Goal: Navigation & Orientation: Find specific page/section

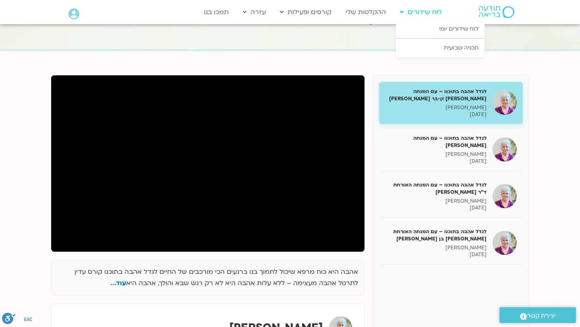
click at [409, 10] on link "לוח שידורים" at bounding box center [421, 11] width 50 height 15
click at [437, 30] on link "לוח שידורים יומי" at bounding box center [440, 29] width 89 height 19
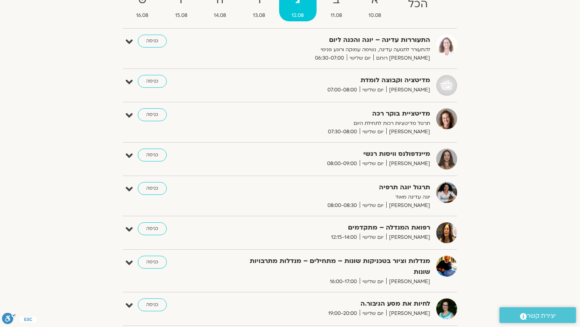
scroll to position [102, 0]
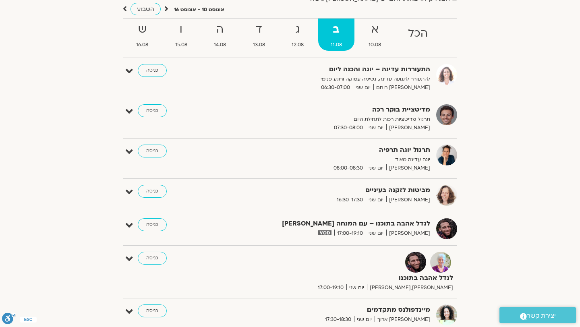
scroll to position [72, 0]
click at [301, 36] on strong "ג" at bounding box center [297, 29] width 37 height 18
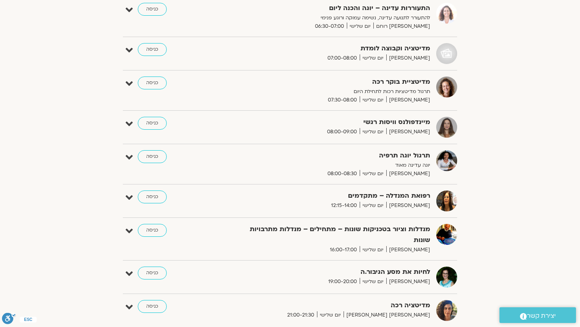
scroll to position [42, 0]
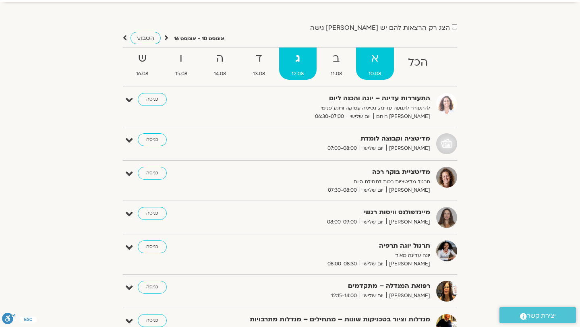
click at [375, 62] on strong "א" at bounding box center [375, 59] width 38 height 18
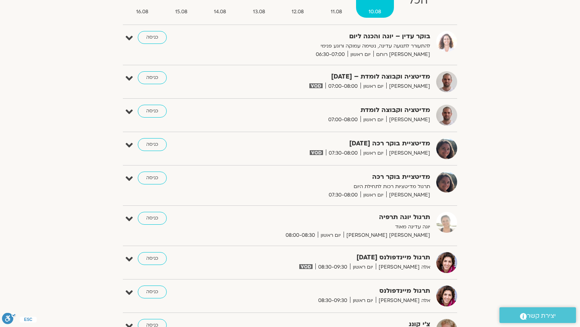
scroll to position [105, 0]
click at [157, 146] on link "כניסה" at bounding box center [152, 144] width 29 height 13
click at [156, 145] on link "כניסה" at bounding box center [152, 144] width 29 height 13
